Goal: Information Seeking & Learning: Find specific fact

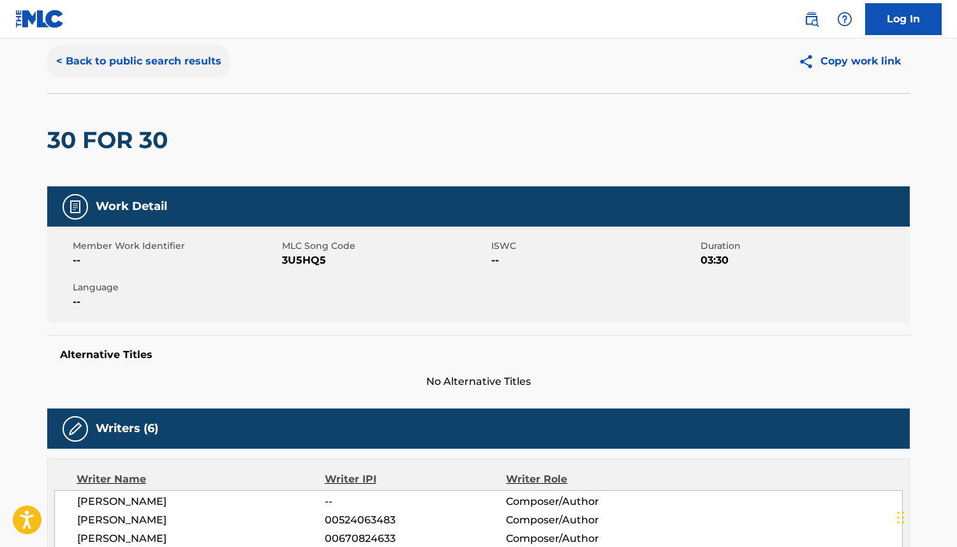
click at [74, 61] on button "< Back to public search results" at bounding box center [138, 61] width 183 height 32
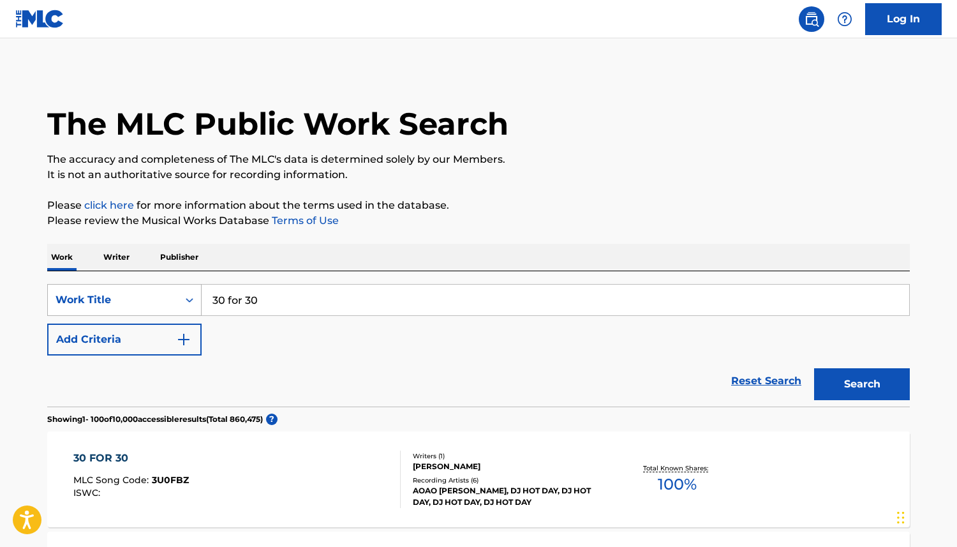
drag, startPoint x: 274, startPoint y: 302, endPoint x: 131, endPoint y: 289, distance: 143.6
click at [137, 292] on div "SearchWithCriteria7c9a8895-86f5-4fdd-ac78-9b06d47994d5 Work Title 30 for 30" at bounding box center [478, 300] width 863 height 32
type input "abracadabra"
click at [814, 368] on button "Search" at bounding box center [862, 384] width 96 height 32
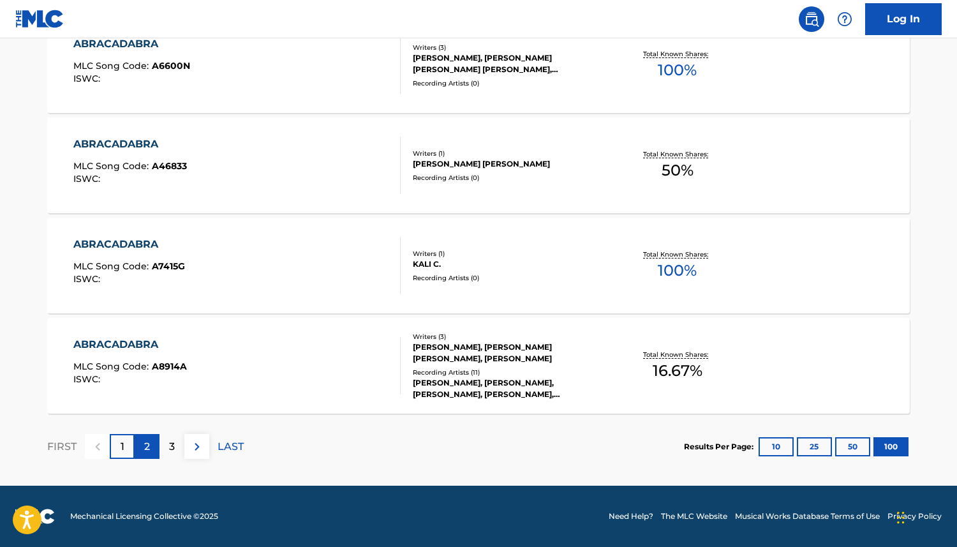
scroll to position [26, 0]
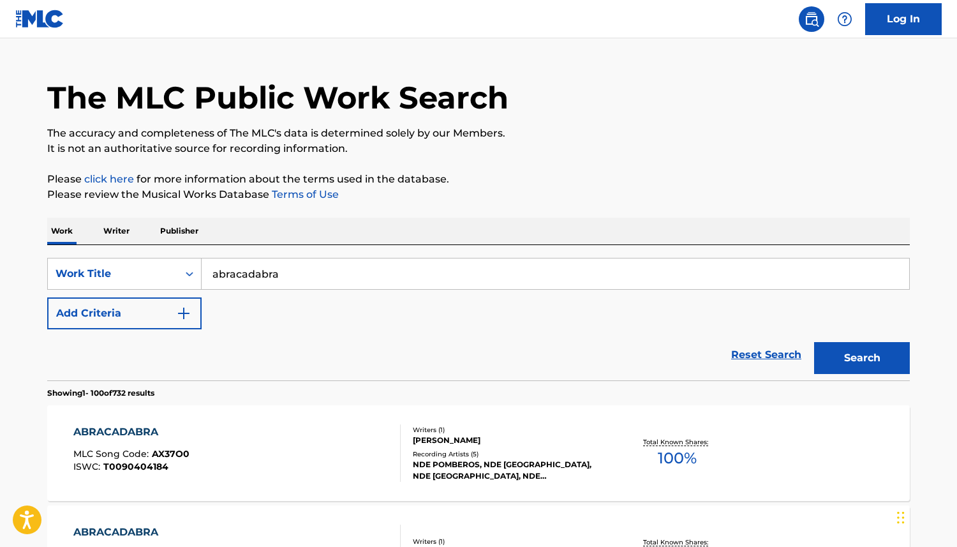
click at [139, 442] on div "ABRACADABRA MLC Song Code : AX37O0 ISWC : T0090404184" at bounding box center [131, 452] width 116 height 57
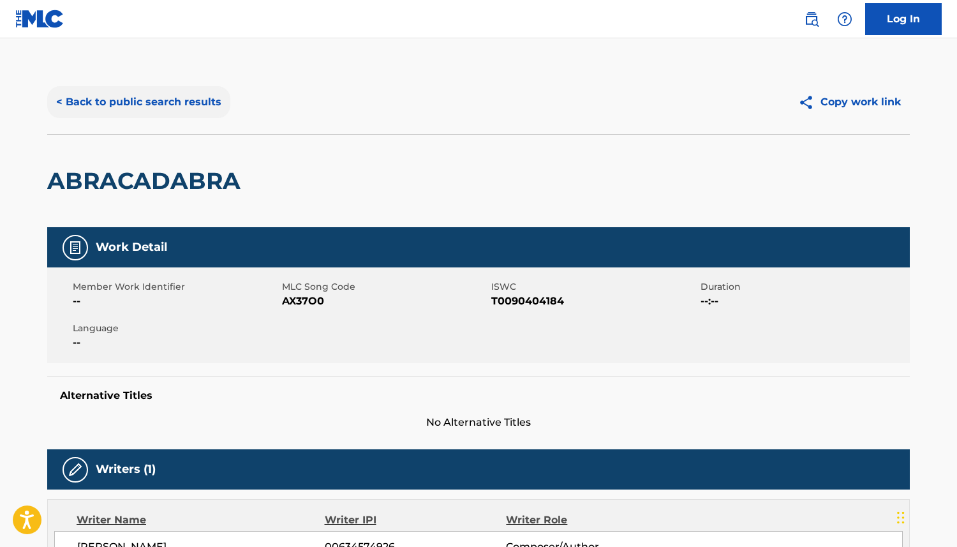
click at [132, 97] on button "< Back to public search results" at bounding box center [138, 102] width 183 height 32
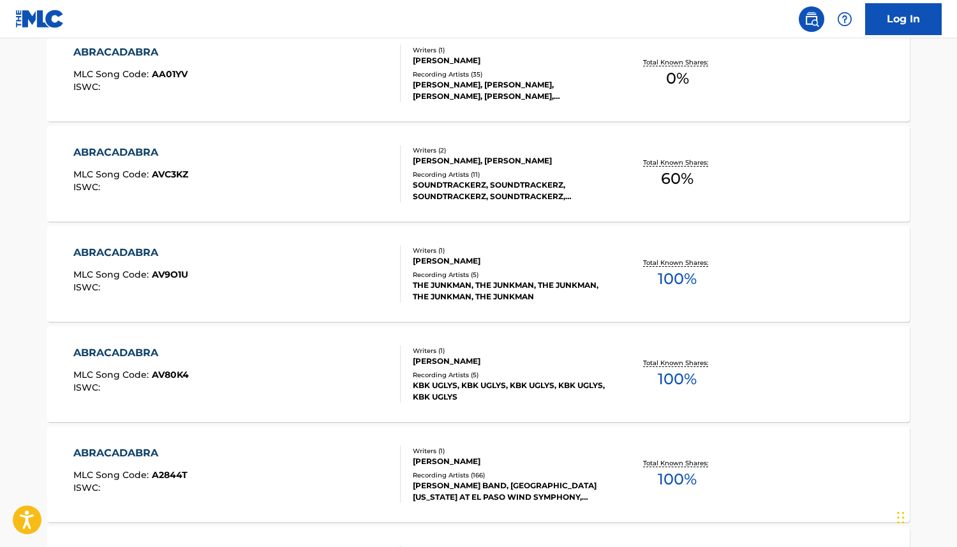
scroll to position [10035, 0]
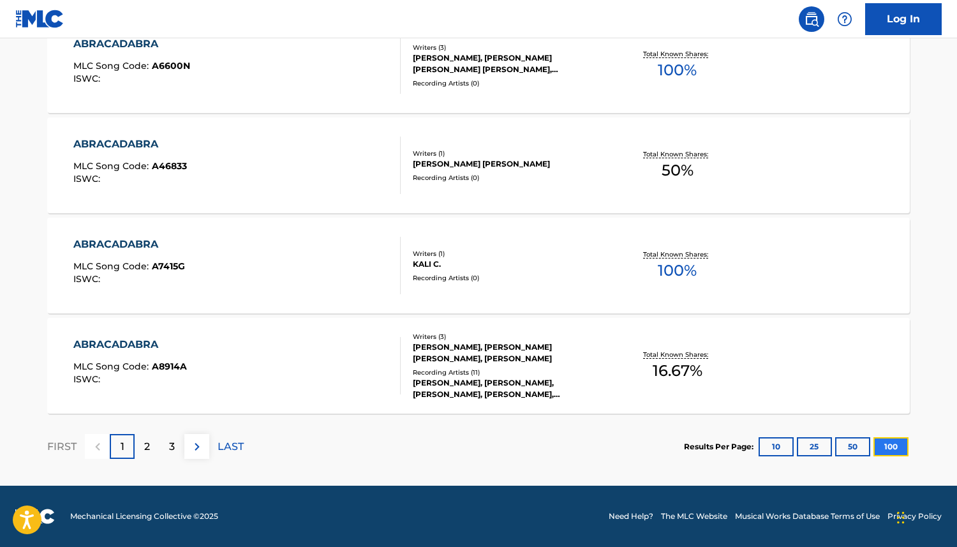
click at [883, 442] on button "100" at bounding box center [891, 446] width 35 height 19
click at [155, 442] on div "2" at bounding box center [147, 446] width 25 height 25
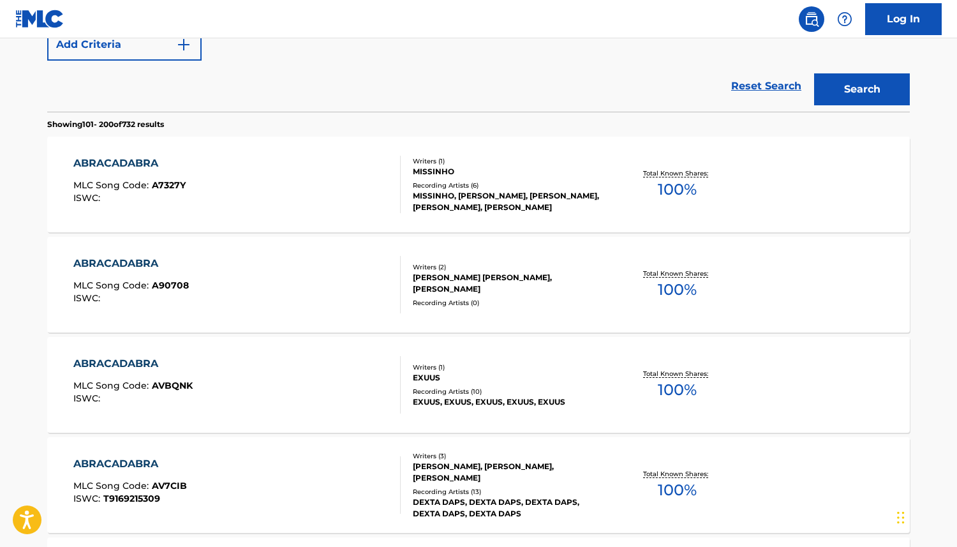
scroll to position [0, 0]
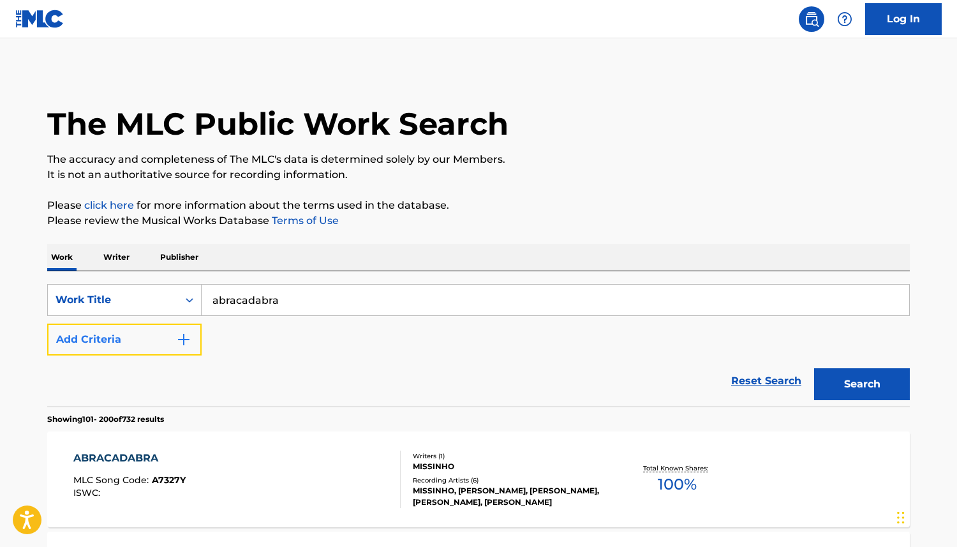
click at [181, 349] on button "Add Criteria" at bounding box center [124, 340] width 154 height 32
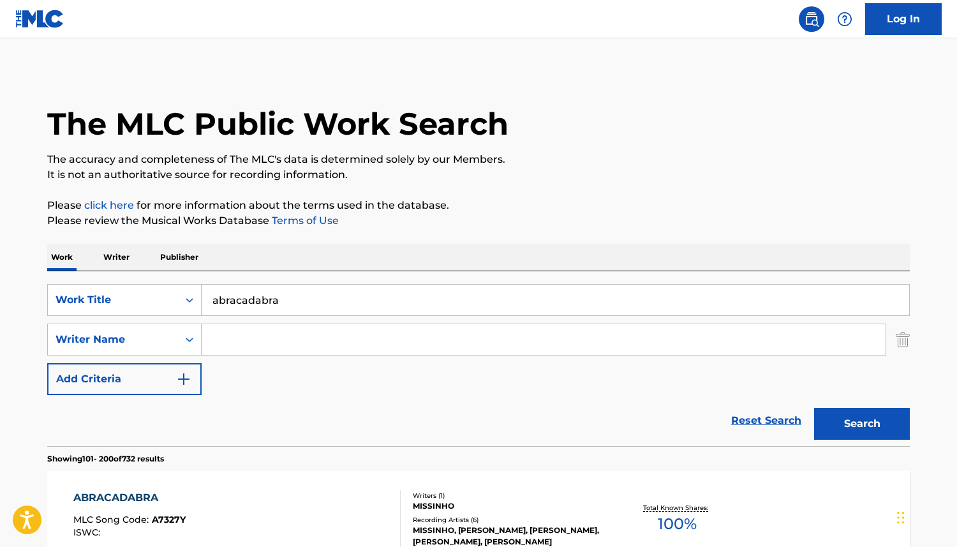
click at [235, 347] on input "Search Form" at bounding box center [544, 339] width 684 height 31
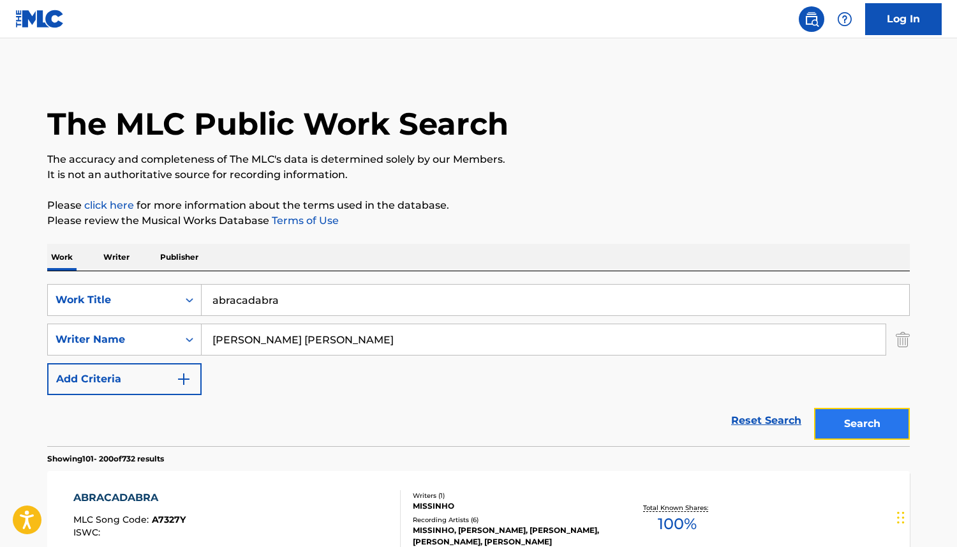
click at [869, 425] on button "Search" at bounding box center [862, 424] width 96 height 32
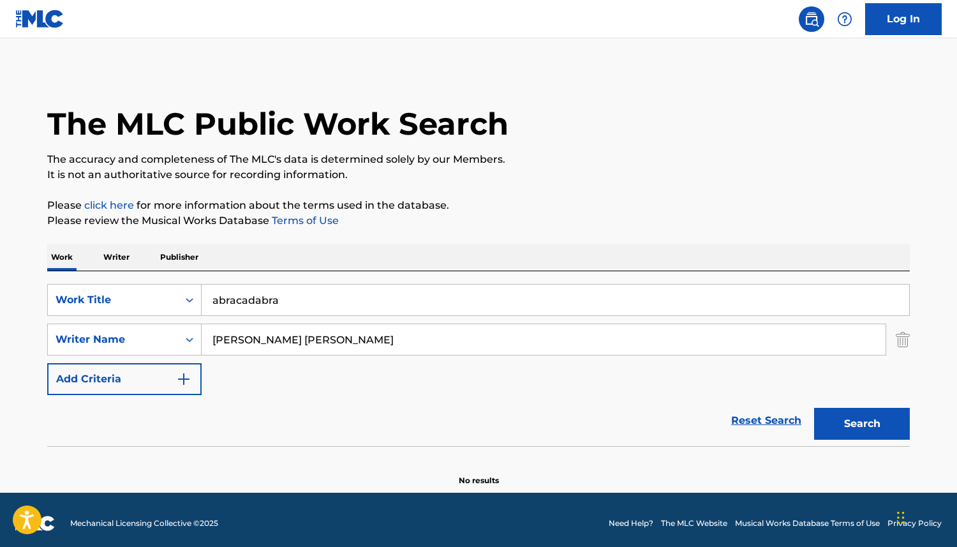
drag, startPoint x: 232, startPoint y: 338, endPoint x: 235, endPoint y: 345, distance: 7.7
click at [231, 338] on input "[PERSON_NAME] [PERSON_NAME]" at bounding box center [544, 339] width 684 height 31
click at [899, 431] on button "Search" at bounding box center [862, 424] width 96 height 32
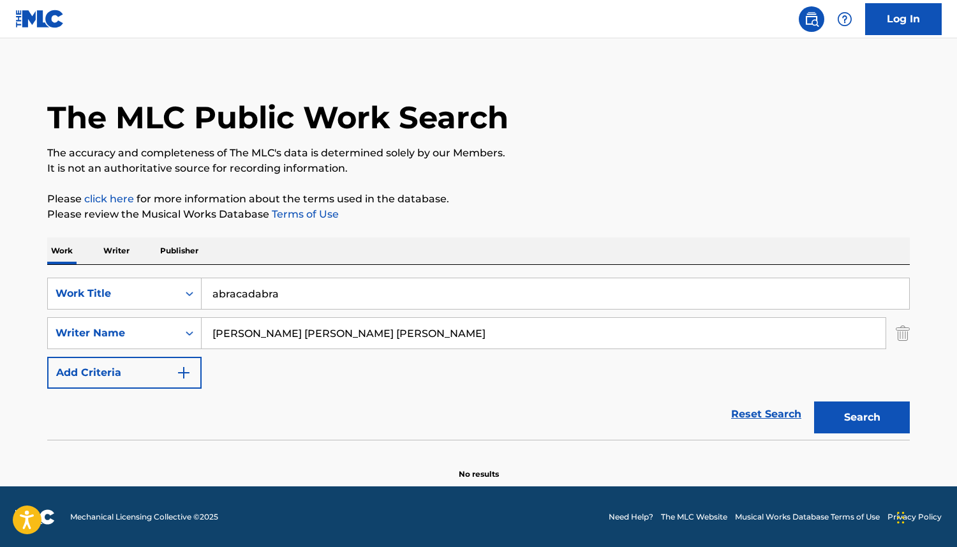
scroll to position [7, 0]
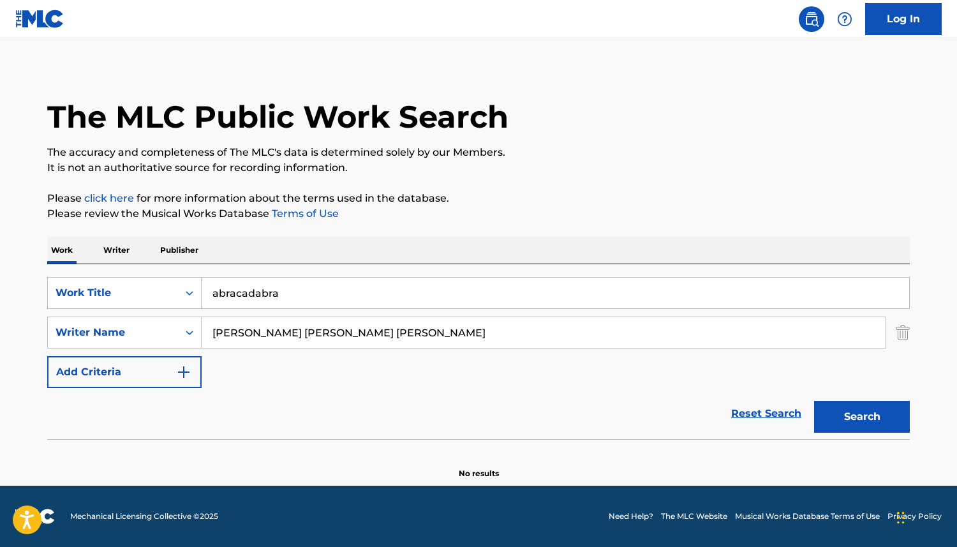
click at [242, 340] on input "[PERSON_NAME] [PERSON_NAME] [PERSON_NAME]" at bounding box center [544, 332] width 684 height 31
click at [241, 337] on input "[PERSON_NAME] [PERSON_NAME] [PERSON_NAME]" at bounding box center [544, 332] width 684 height 31
click at [237, 335] on input "[PERSON_NAME] [PERSON_NAME] [PERSON_NAME]" at bounding box center [544, 332] width 684 height 31
paste input "[PERSON_NAME] [PERSON_NAME] G"
type input "[PERSON_NAME] [PERSON_NAME]"
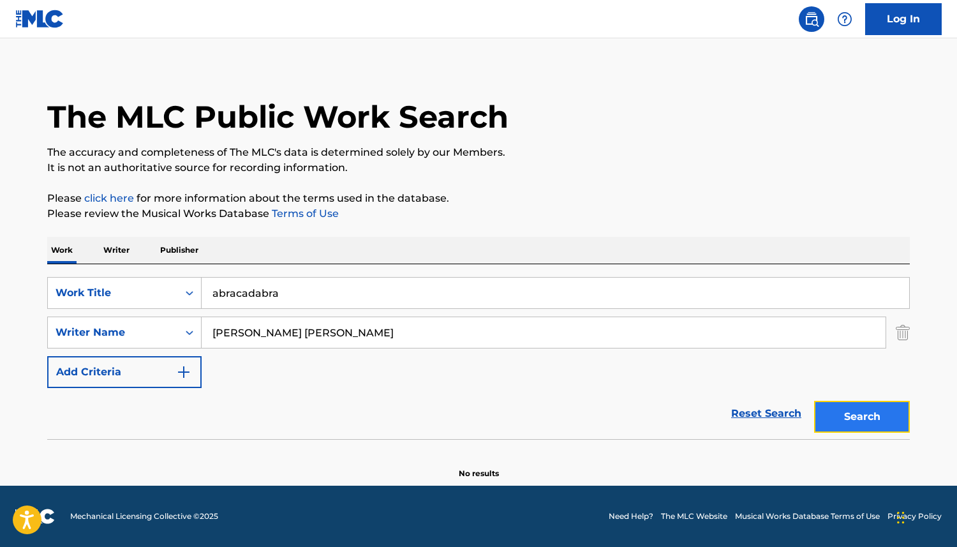
click at [859, 416] on button "Search" at bounding box center [862, 417] width 96 height 32
click at [570, 286] on input "abracadabra" at bounding box center [556, 293] width 708 height 31
type input "Abracadabra"
click at [814, 401] on button "Search" at bounding box center [862, 417] width 96 height 32
click at [136, 334] on div "Writer Name" at bounding box center [113, 332] width 115 height 15
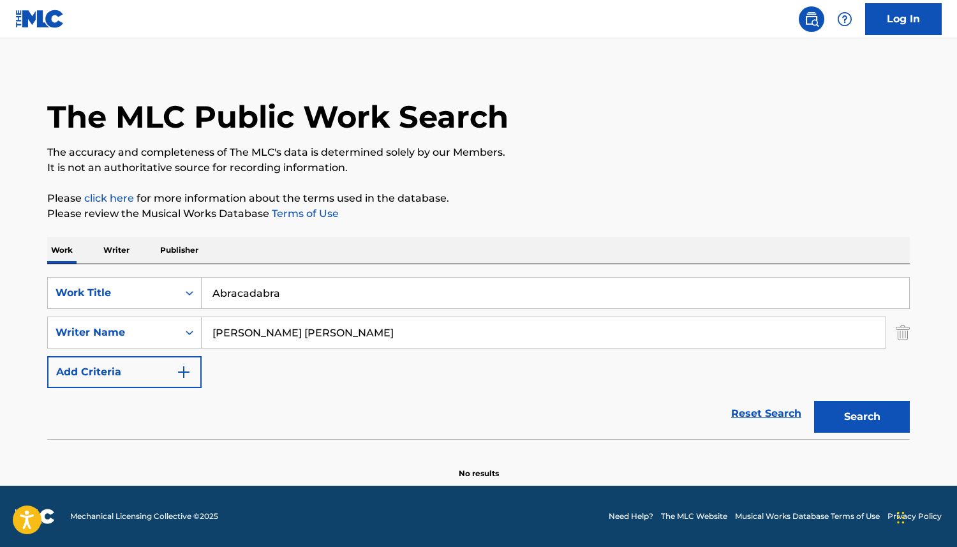
click at [400, 330] on input "[PERSON_NAME] [PERSON_NAME]" at bounding box center [544, 332] width 684 height 31
drag, startPoint x: 357, startPoint y: 332, endPoint x: 199, endPoint y: 329, distance: 158.3
click at [199, 329] on div "SearchWithCriteria36a4f4fb-1df9-41e5-bf09-f364d2e7265a Writer Name [PERSON_NAME…" at bounding box center [478, 333] width 863 height 32
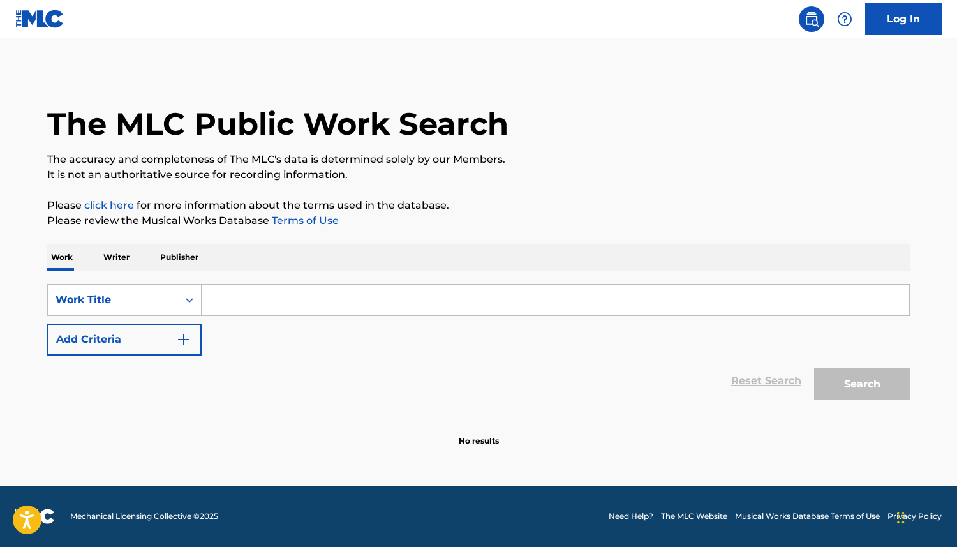
click at [248, 303] on input "Search Form" at bounding box center [556, 300] width 708 height 31
type input "abracadabra"
click at [860, 382] on button "Search" at bounding box center [862, 384] width 96 height 32
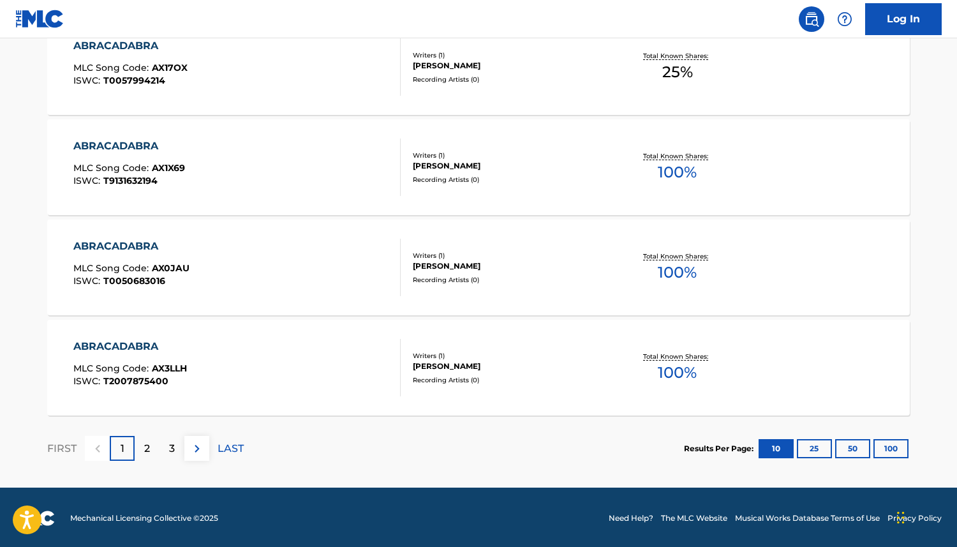
scroll to position [1016, 0]
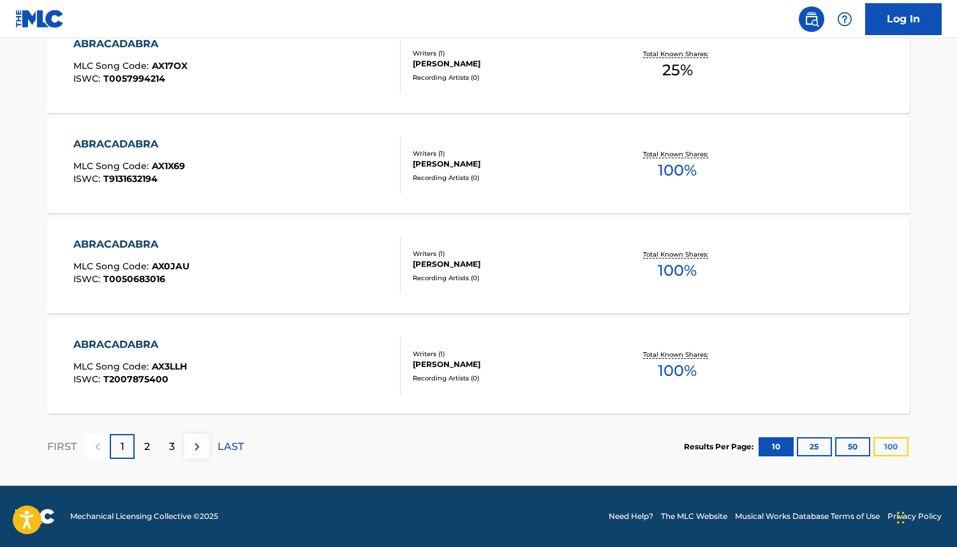
click at [892, 444] on button "100" at bounding box center [891, 446] width 35 height 19
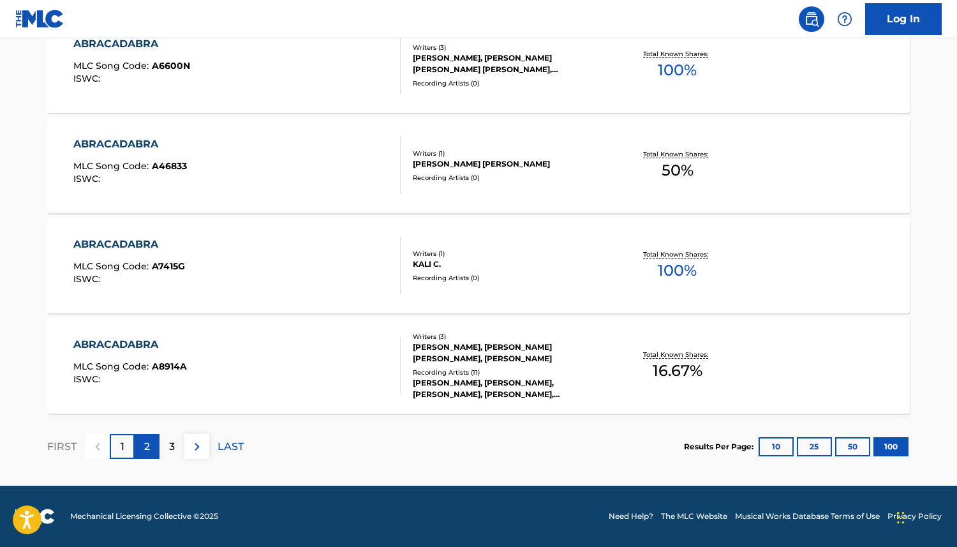
click at [157, 441] on div "2" at bounding box center [147, 446] width 25 height 25
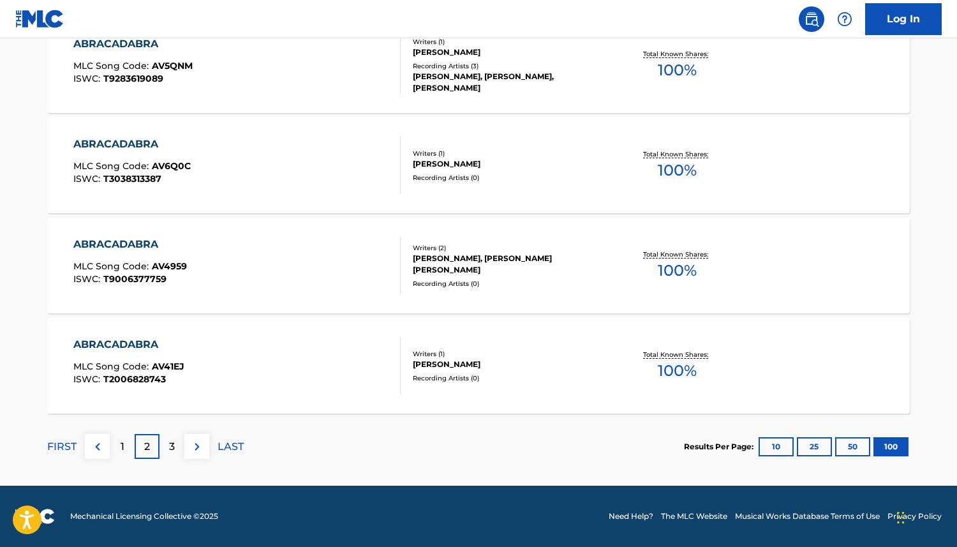
scroll to position [6536, 0]
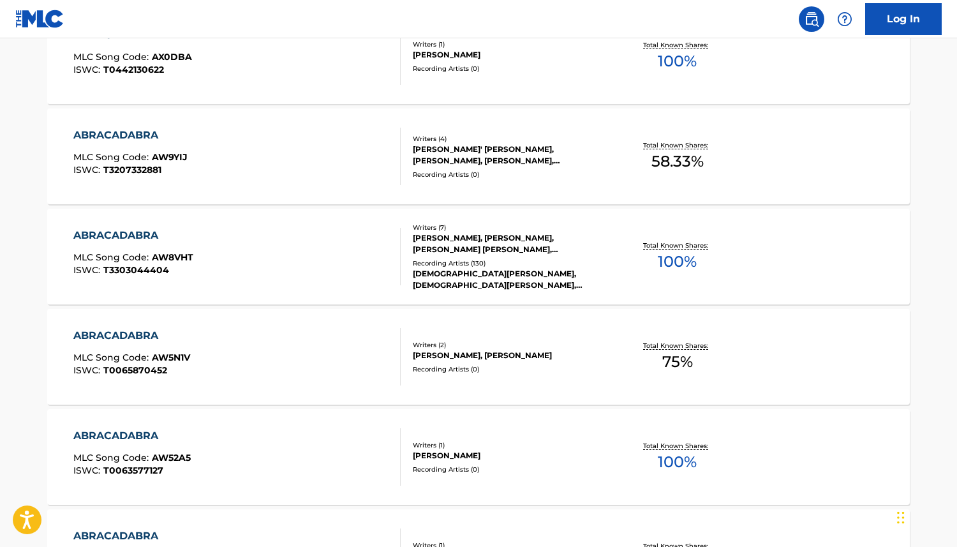
click at [124, 230] on div "ABRACADABRA" at bounding box center [133, 235] width 120 height 15
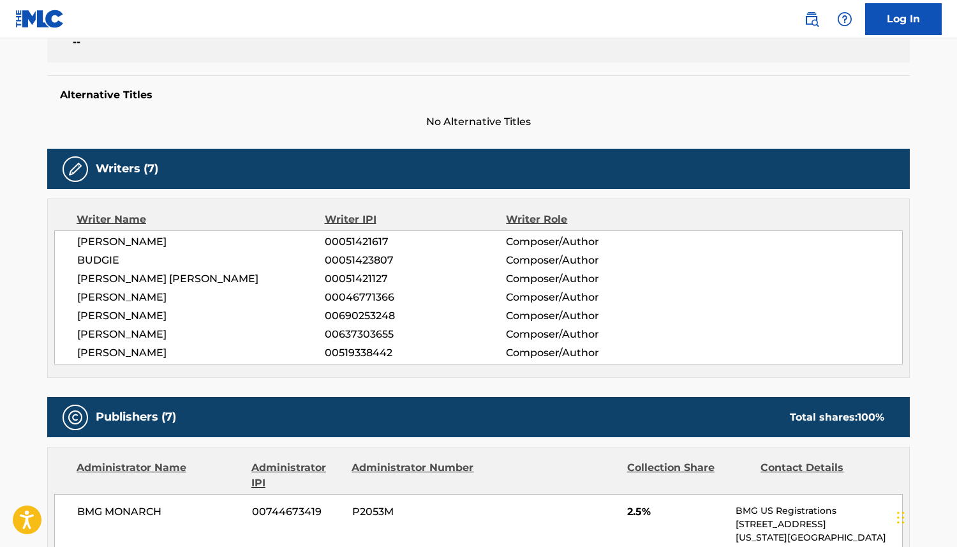
scroll to position [296, 0]
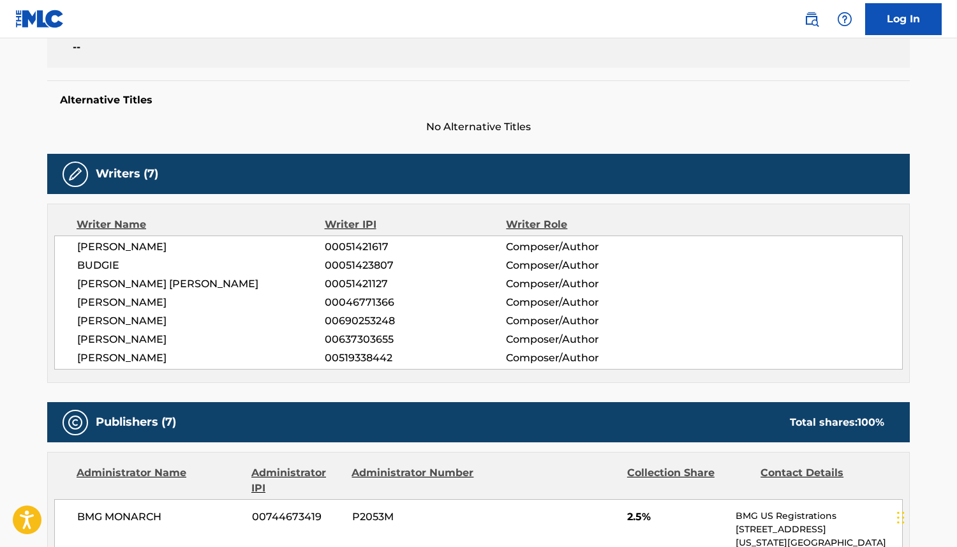
drag, startPoint x: 112, startPoint y: 359, endPoint x: 80, endPoint y: 361, distance: 32.0
click at [80, 361] on span "STEFANI GERMANOTTA" at bounding box center [201, 357] width 248 height 15
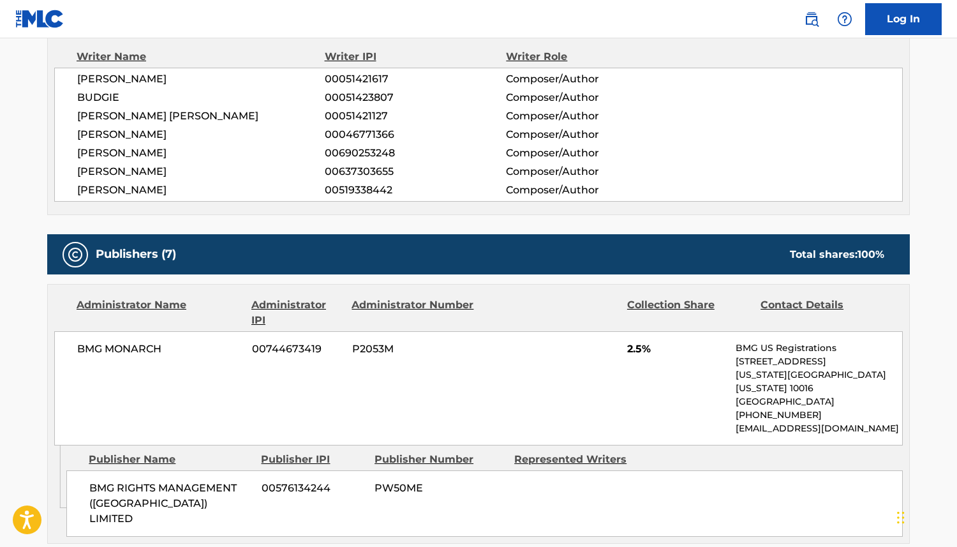
scroll to position [467, 0]
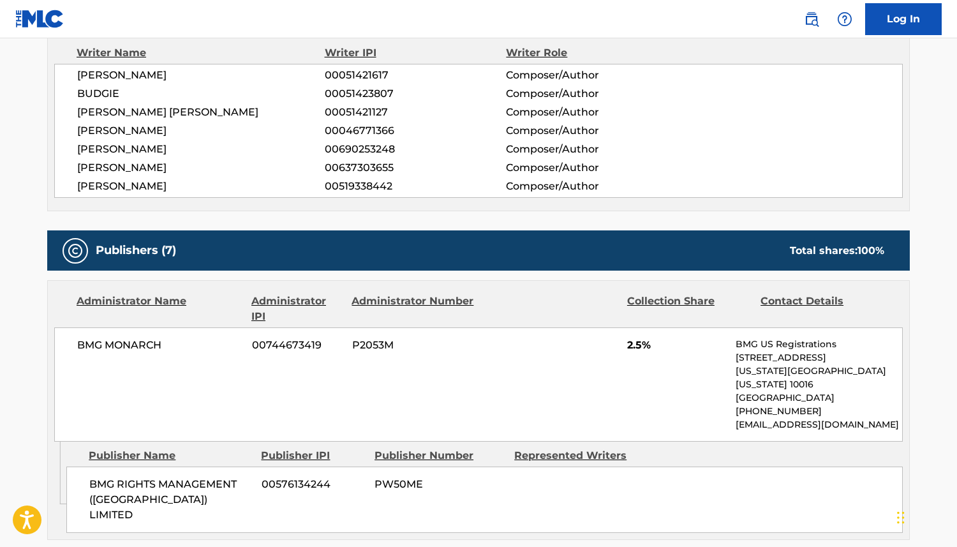
click at [190, 199] on div "Writer Name Writer IPI Writer Role SIOUXSIE SIOUX 00051421617 Composer/Author B…" at bounding box center [478, 121] width 863 height 179
drag, startPoint x: 203, startPoint y: 186, endPoint x: 68, endPoint y: 179, distance: 135.5
click at [68, 179] on div "SIOUXSIE SIOUX 00051421617 Composer/Author BUDGIE 00051423807 Composer/Author S…" at bounding box center [478, 131] width 849 height 134
copy span "STEFANI GERMANOTTA"
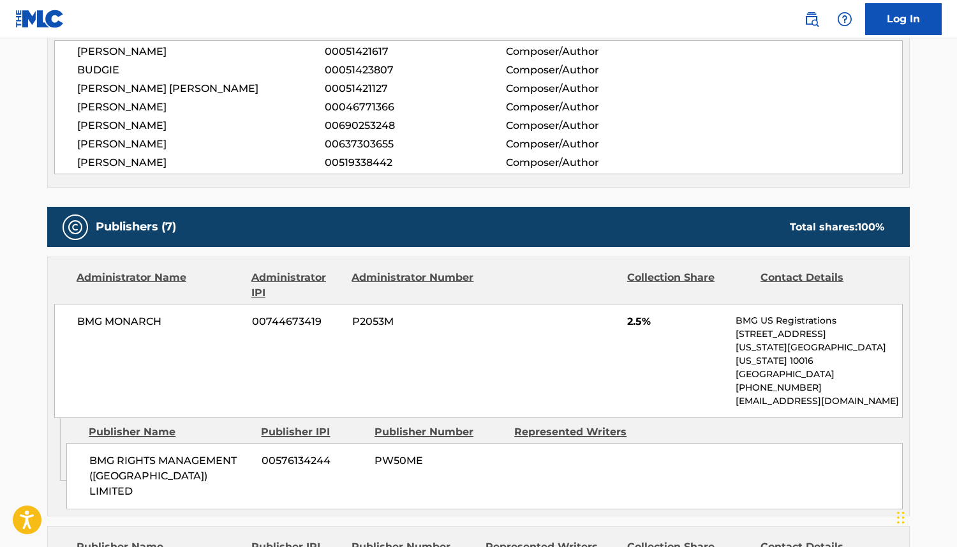
scroll to position [0, 0]
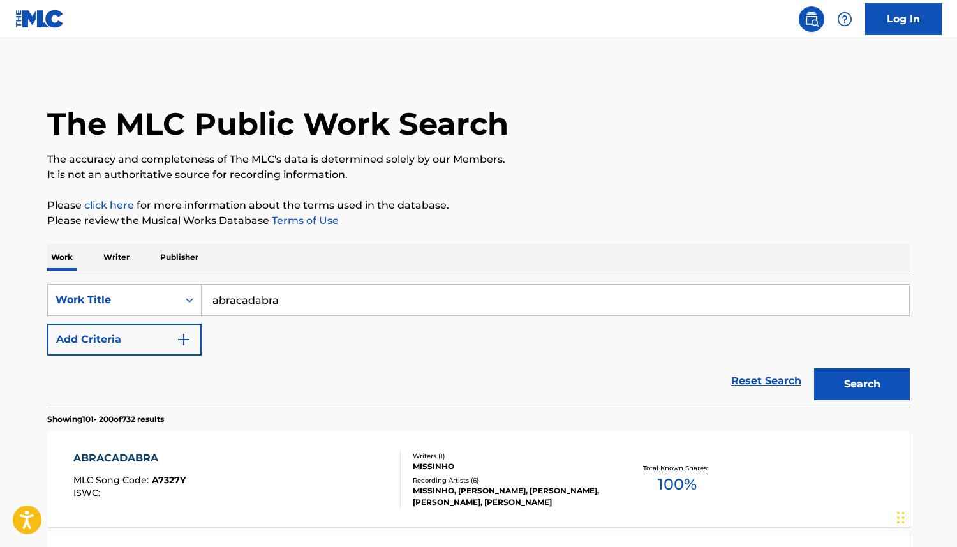
click at [321, 293] on input "abracadabra" at bounding box center [556, 300] width 708 height 31
click at [172, 336] on button "Add Criteria" at bounding box center [124, 340] width 154 height 32
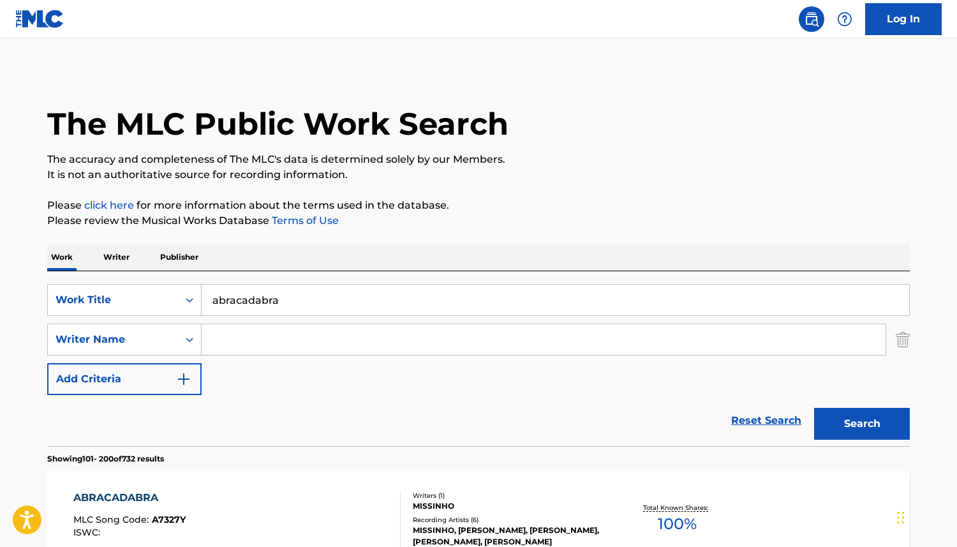
click at [228, 344] on input "Search Form" at bounding box center [544, 339] width 684 height 31
paste input "STEFANI GERMANOTTA"
type input "STEFANI GERMANOTTA"
click at [814, 408] on button "Search" at bounding box center [862, 424] width 96 height 32
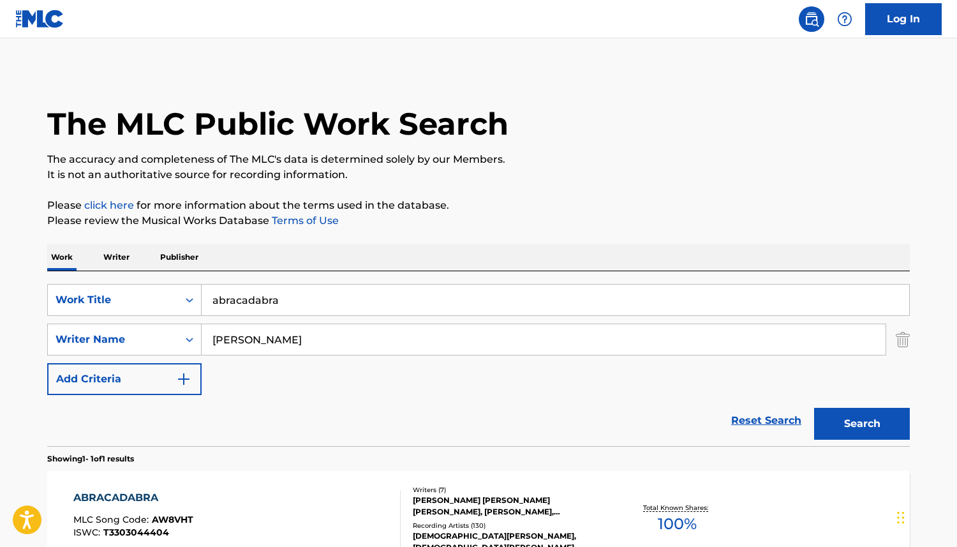
scroll to position [147, 0]
